Goal: Information Seeking & Learning: Learn about a topic

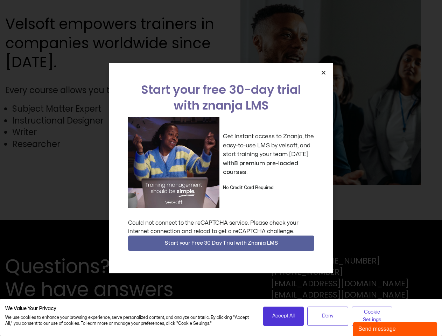
click at [221, 168] on div "Get instant access to Znanja, the easy-to-use LMS by velsoft, and start trainin…" at bounding box center [221, 162] width 186 height 91
click at [324, 72] on icon "Close" at bounding box center [323, 72] width 5 height 5
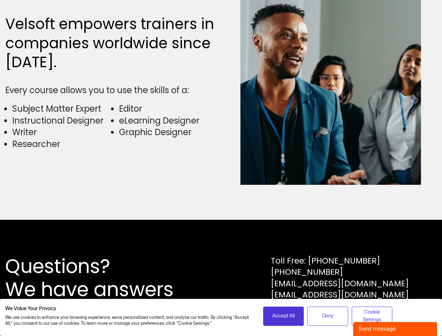
click at [221, 243] on div "Questions? We have answers Toll Free: [PHONE_NUMBER] [PHONE_NUMBER] [EMAIL_ADDR…" at bounding box center [221, 278] width 442 height 116
click at [284, 316] on span "Accept All" at bounding box center [283, 316] width 22 height 8
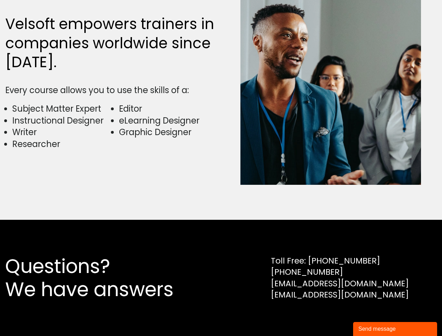
click at [328, 316] on div "Questions? We have answers Toll Free: [PHONE_NUMBER] [PHONE_NUMBER] [EMAIL_ADDR…" at bounding box center [221, 278] width 442 height 116
